Goal: Task Accomplishment & Management: Manage account settings

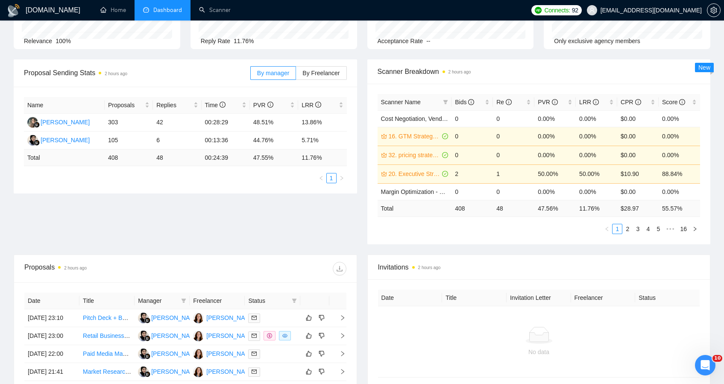
click at [99, 44] on div "Relevance 100%" at bounding box center [97, 40] width 146 height 9
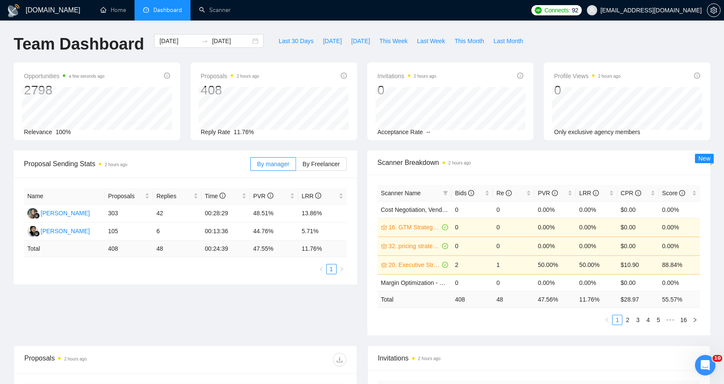
click at [164, 80] on div "Opportunities a few seconds ago 2798" at bounding box center [97, 84] width 146 height 27
click at [165, 76] on icon "info-circle" at bounding box center [167, 76] width 6 height 6
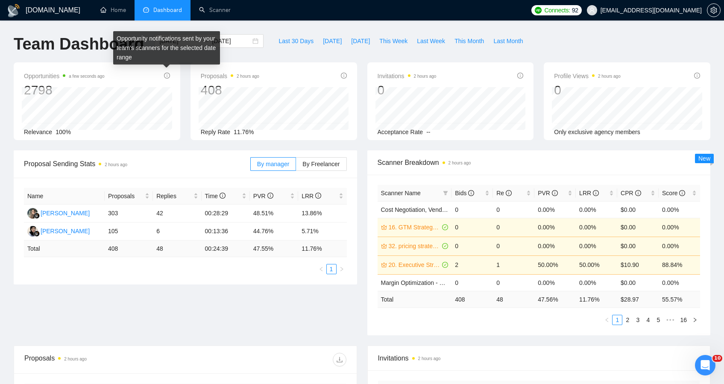
click at [165, 76] on icon "info-circle" at bounding box center [167, 76] width 6 height 6
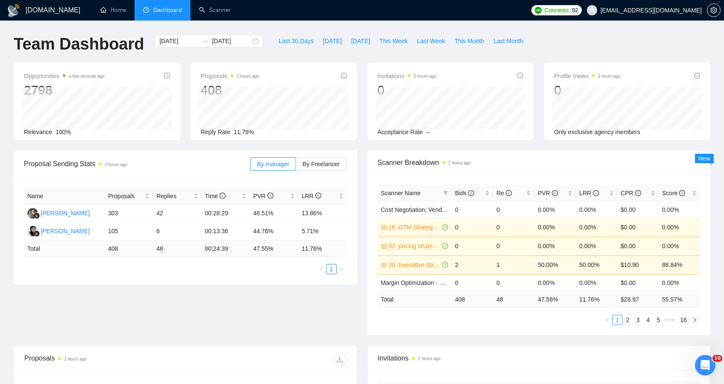
click at [55, 76] on span "Opportunities a few seconds ago" at bounding box center [64, 76] width 81 height 10
click at [292, 44] on span "Last 30 Days" at bounding box center [295, 40] width 35 height 9
type input "2025-09-09"
type input "2025-10-09"
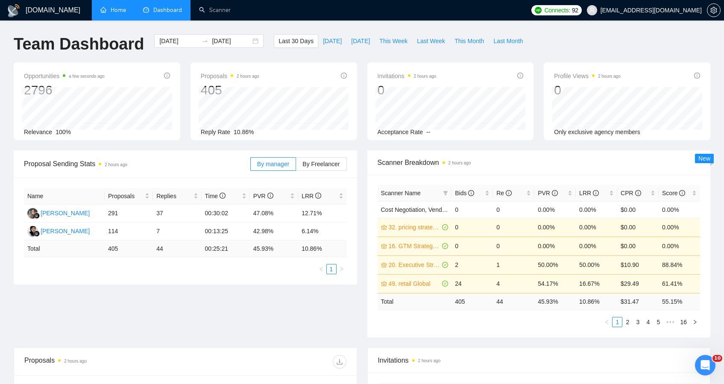
click at [122, 11] on link "Home" at bounding box center [113, 9] width 26 height 7
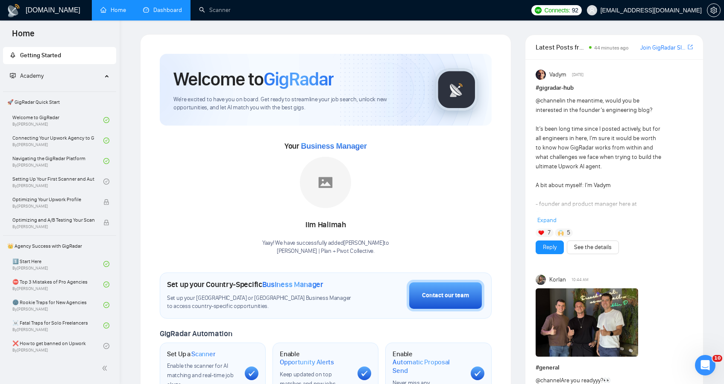
click at [174, 14] on link "Dashboard" at bounding box center [162, 9] width 39 height 7
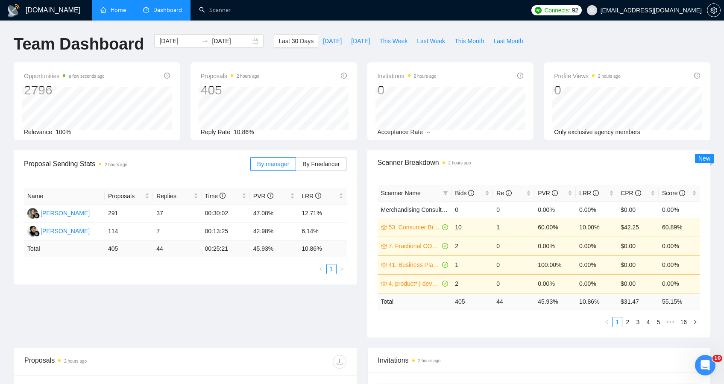
click at [416, 133] on span "Acceptance Rate" at bounding box center [400, 132] width 46 height 7
click at [701, 155] on span "New" at bounding box center [704, 158] width 12 height 7
click at [714, 4] on button "button" at bounding box center [714, 10] width 14 height 14
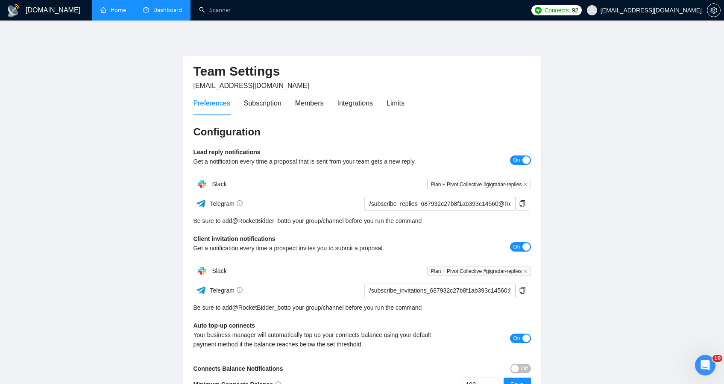
click at [692, 100] on main "Team Settings juliemaemccarter@gmail.com Preferences Subscription Members Integ…" at bounding box center [362, 218] width 696 height 368
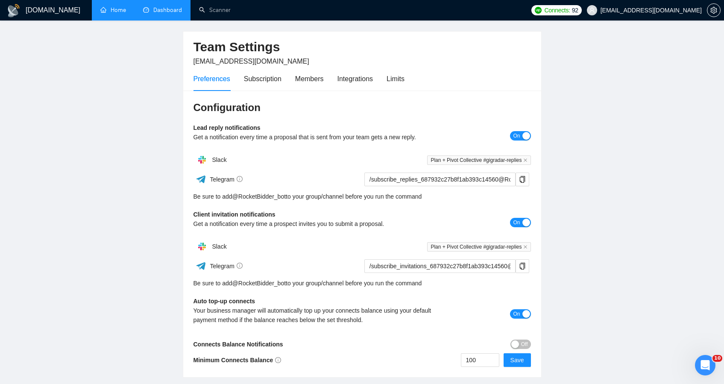
scroll to position [15, 0]
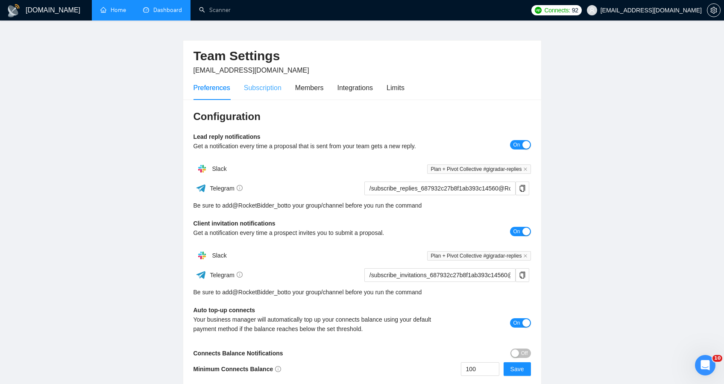
click at [251, 96] on div "Subscription" at bounding box center [263, 88] width 38 height 24
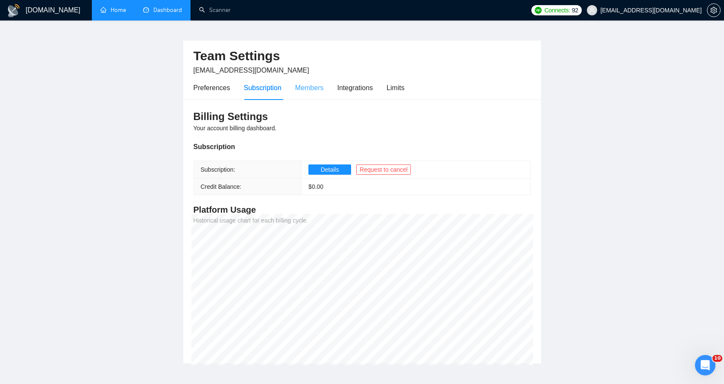
click at [317, 97] on div "Members" at bounding box center [309, 88] width 29 height 24
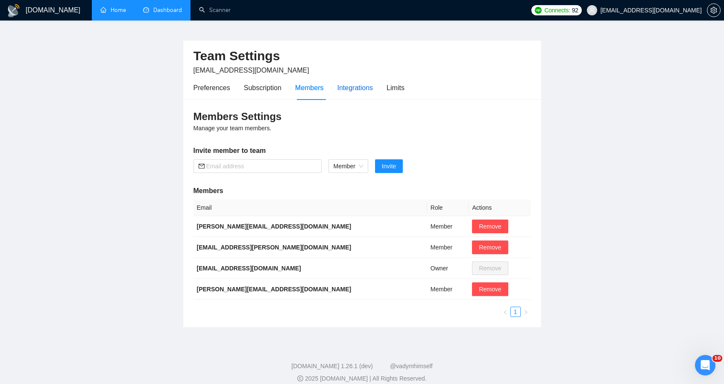
click at [345, 93] on div "Integrations" at bounding box center [355, 87] width 36 height 11
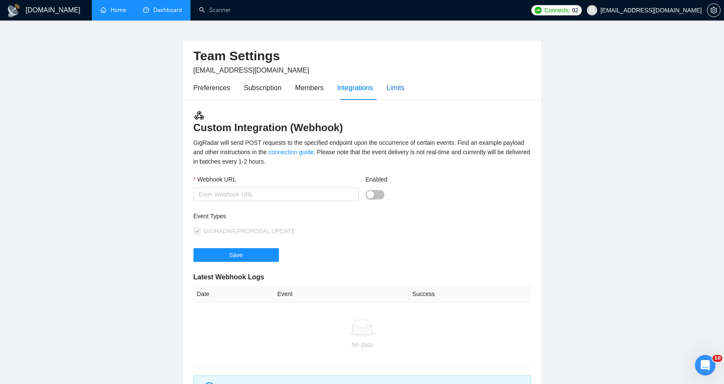
click at [404, 88] on div "Limits" at bounding box center [395, 87] width 18 height 11
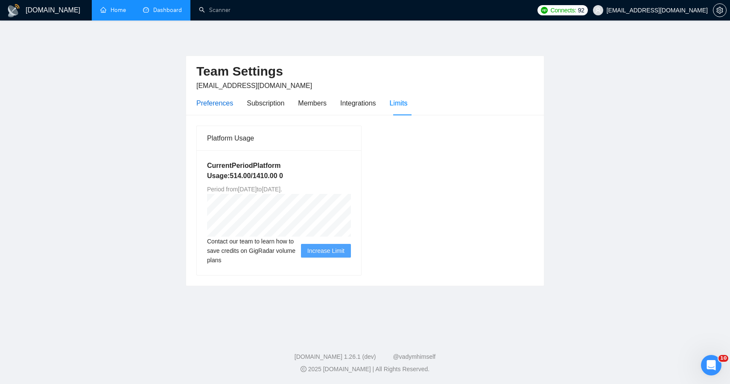
click at [218, 99] on div "Preferences" at bounding box center [214, 103] width 37 height 11
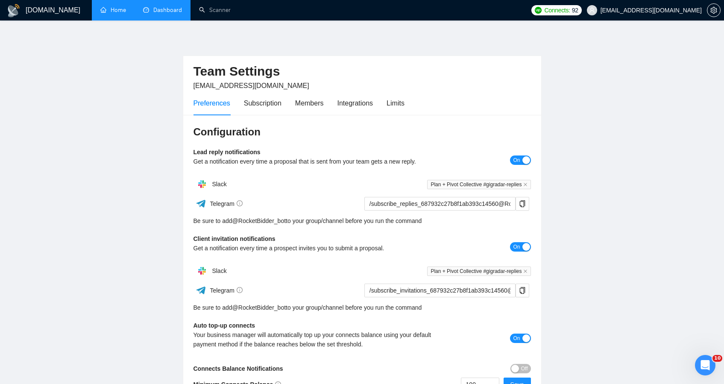
click at [165, 14] on link "Dashboard" at bounding box center [162, 9] width 39 height 7
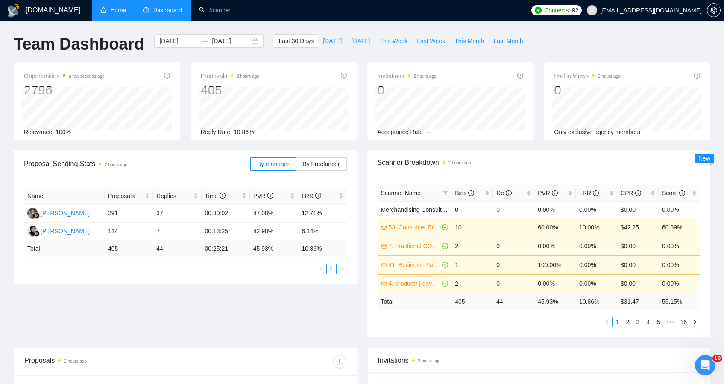
click at [351, 42] on span "[DATE]" at bounding box center [360, 40] width 19 height 9
type input "[DATE]"
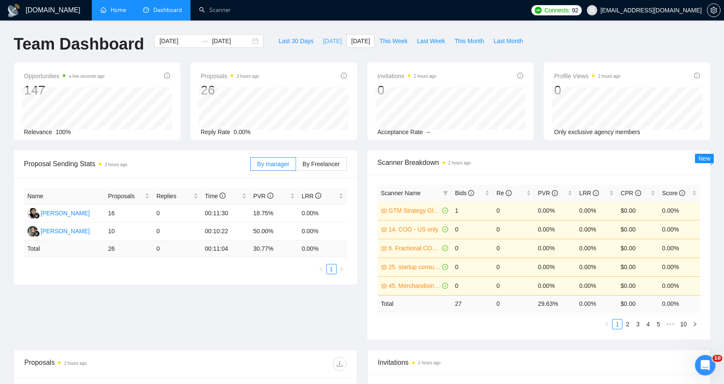
click at [323, 43] on span "[DATE]" at bounding box center [332, 40] width 19 height 9
type input "2025-10-09"
click at [406, 45] on span "This Week" at bounding box center [393, 40] width 28 height 9
type input "2025-10-06"
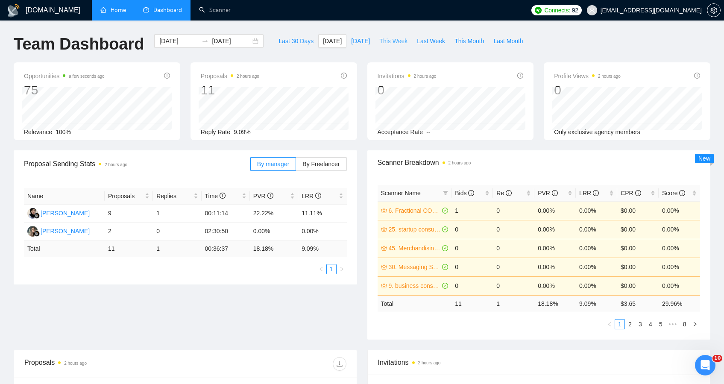
type input "2025-10-12"
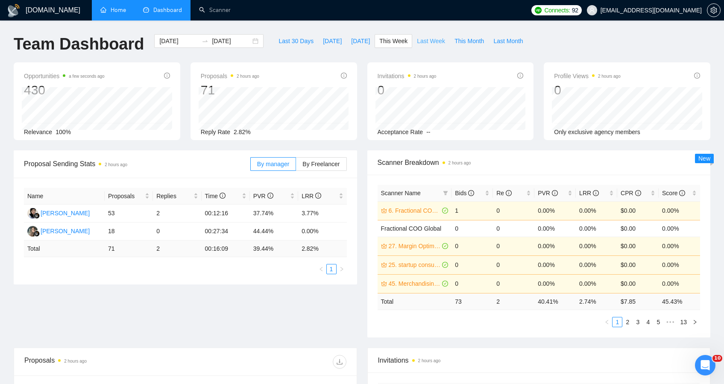
click at [434, 44] on span "Last Week" at bounding box center [431, 40] width 28 height 9
type input "2025-09-29"
type input "2025-10-05"
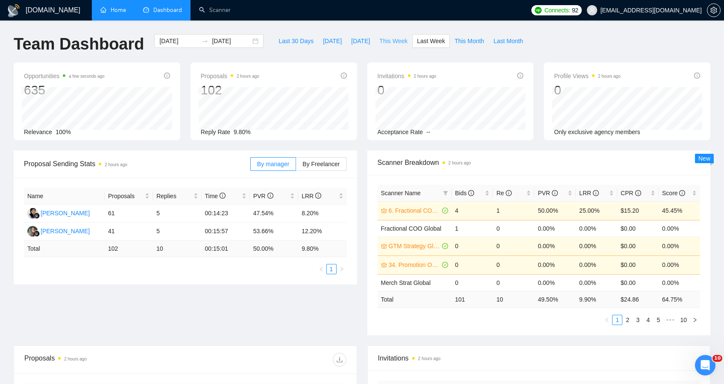
click at [385, 42] on span "This Week" at bounding box center [393, 40] width 28 height 9
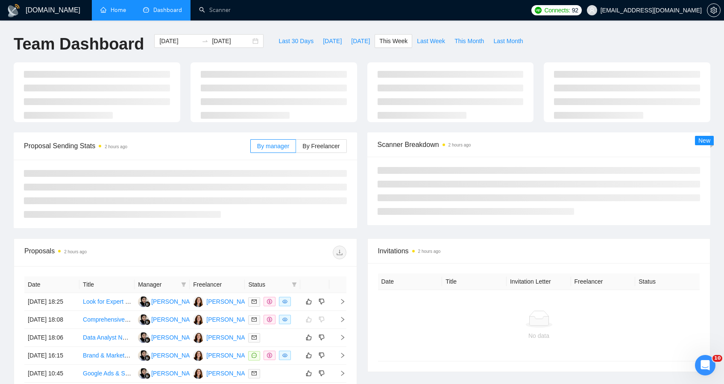
type input "2025-10-06"
type input "2025-10-12"
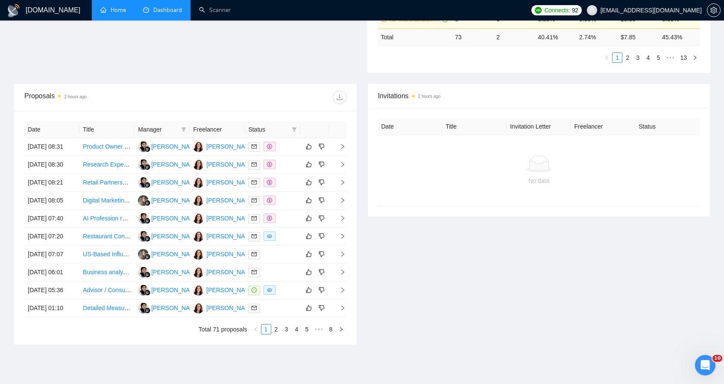
scroll to position [265, 0]
